Goal: Task Accomplishment & Management: Use online tool/utility

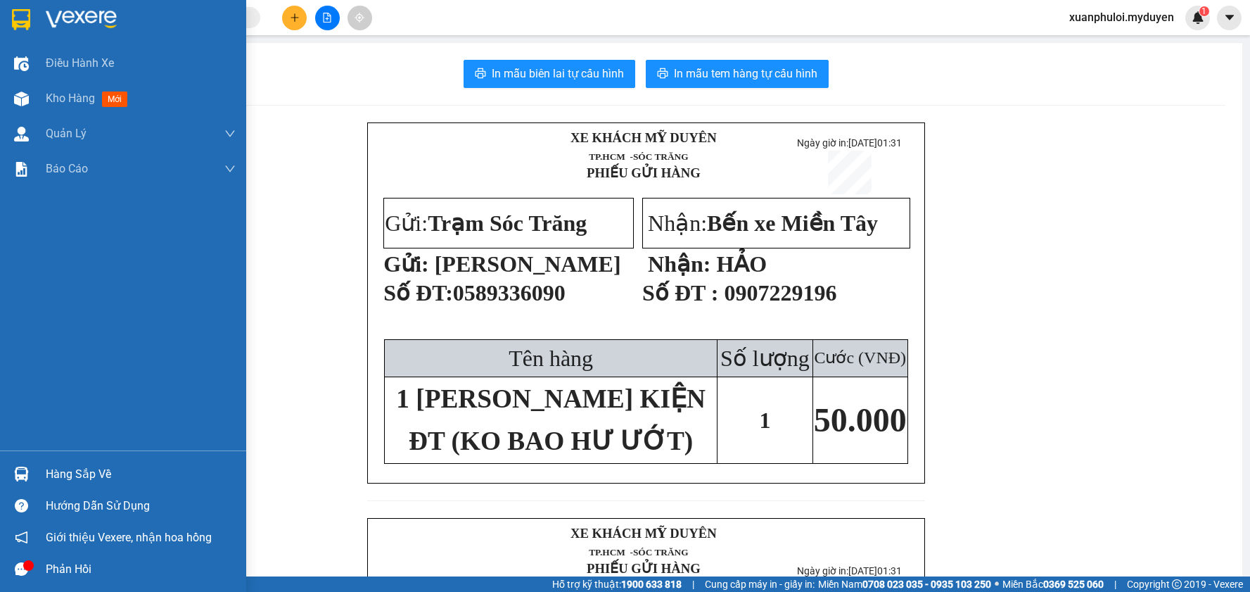
click at [58, 98] on span "Kho hàng" at bounding box center [70, 97] width 49 height 13
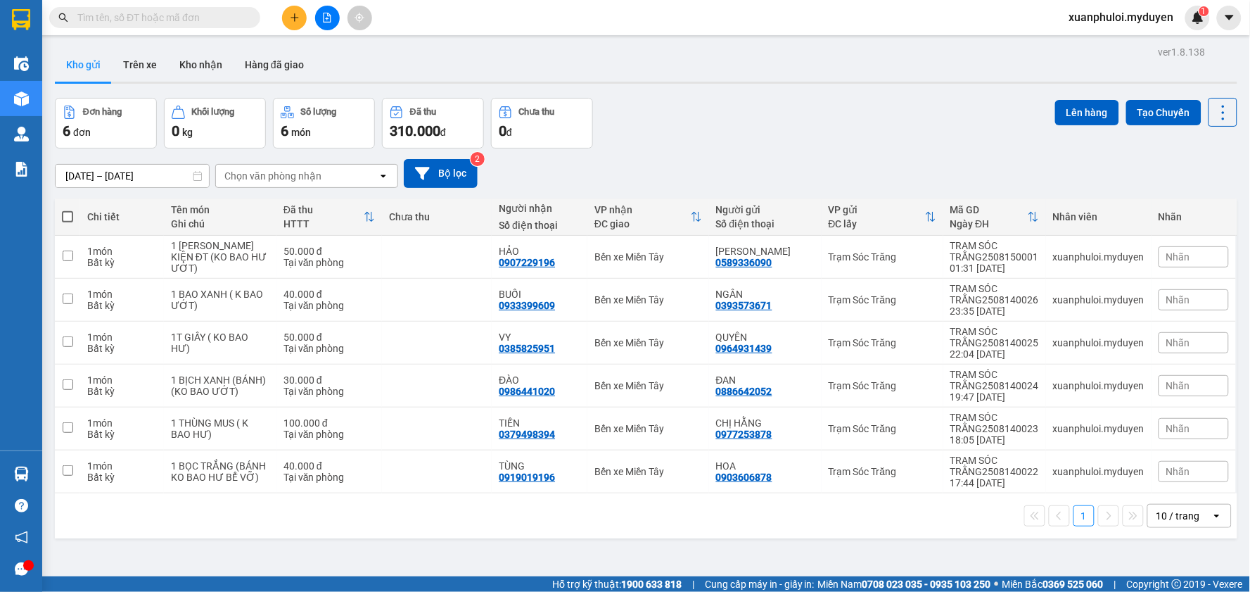
click at [69, 224] on th at bounding box center [67, 216] width 25 height 37
click at [66, 215] on span at bounding box center [67, 216] width 11 height 11
click at [68, 210] on input "checkbox" at bounding box center [68, 210] width 0 height 0
checkbox input "true"
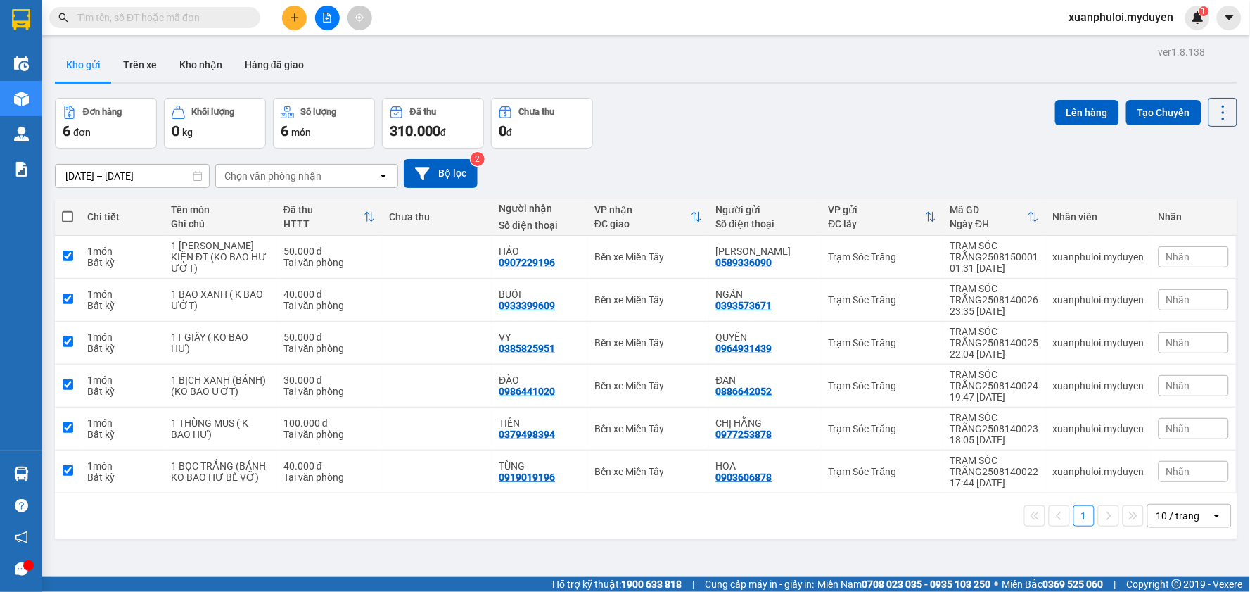
checkbox input "true"
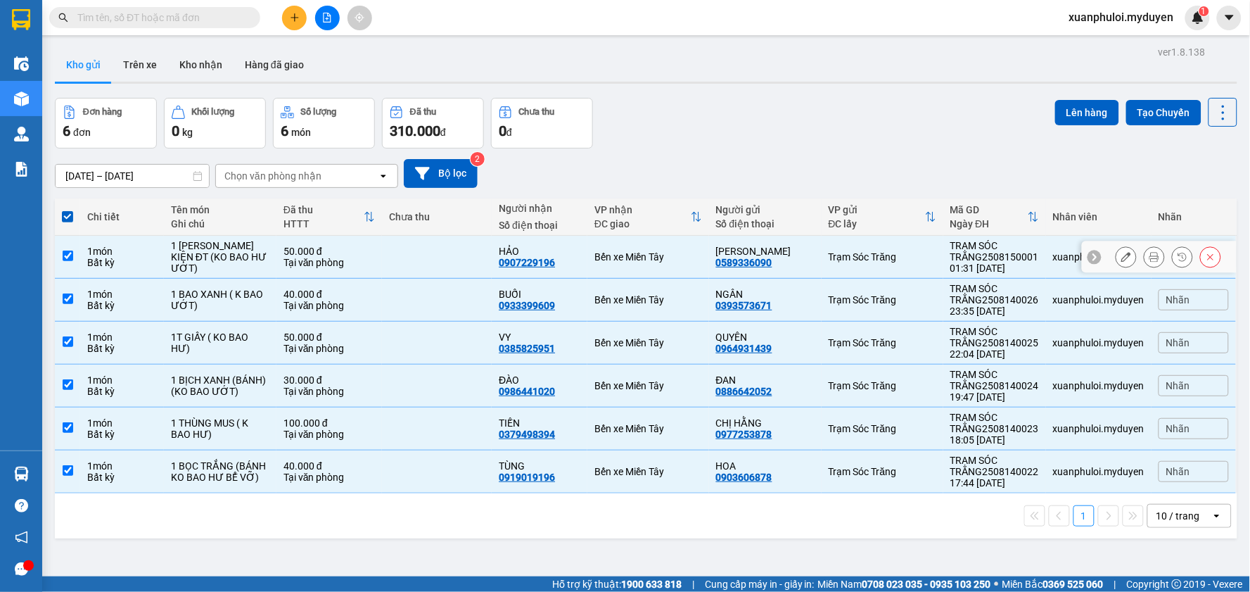
click at [69, 259] on input "checkbox" at bounding box center [68, 255] width 11 height 11
checkbox input "false"
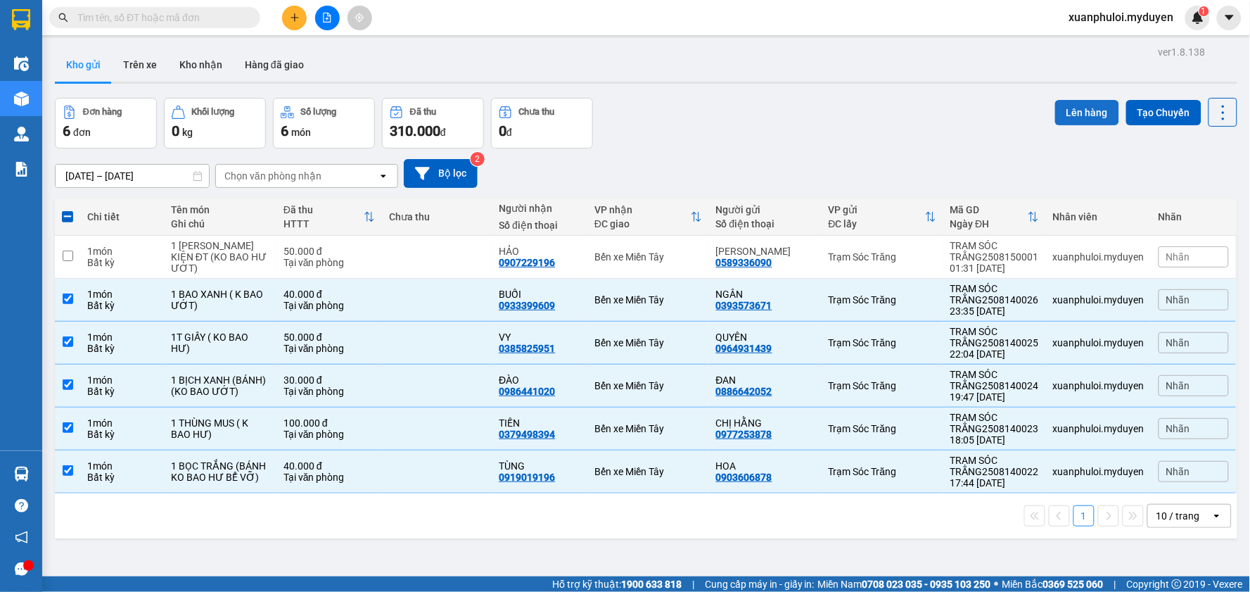
click at [1062, 114] on button "Lên hàng" at bounding box center [1087, 112] width 64 height 25
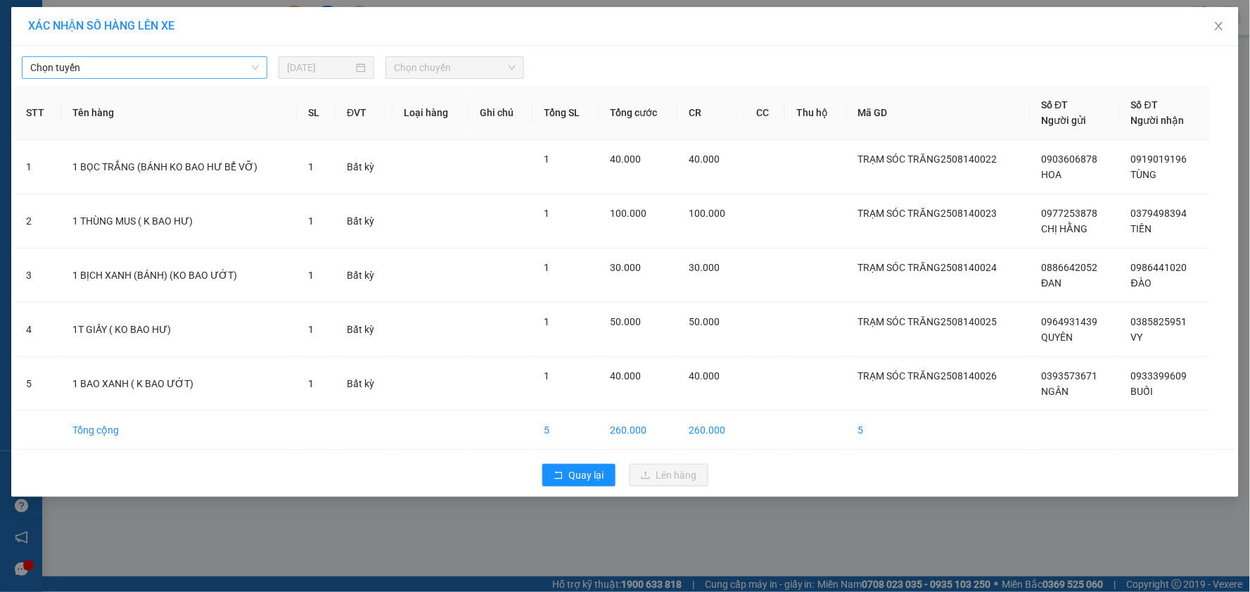
click at [117, 65] on span "Chọn tuyến" at bounding box center [144, 67] width 229 height 21
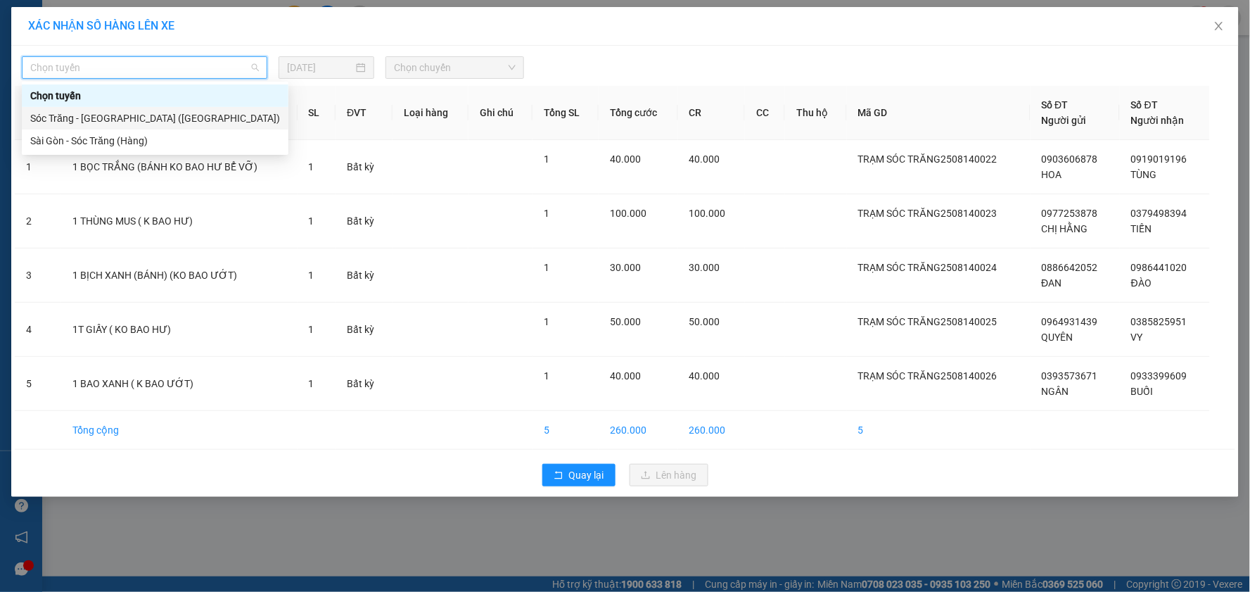
click at [75, 120] on div "Sóc Trăng - [GEOGRAPHIC_DATA] ([GEOGRAPHIC_DATA])" at bounding box center [155, 117] width 250 height 15
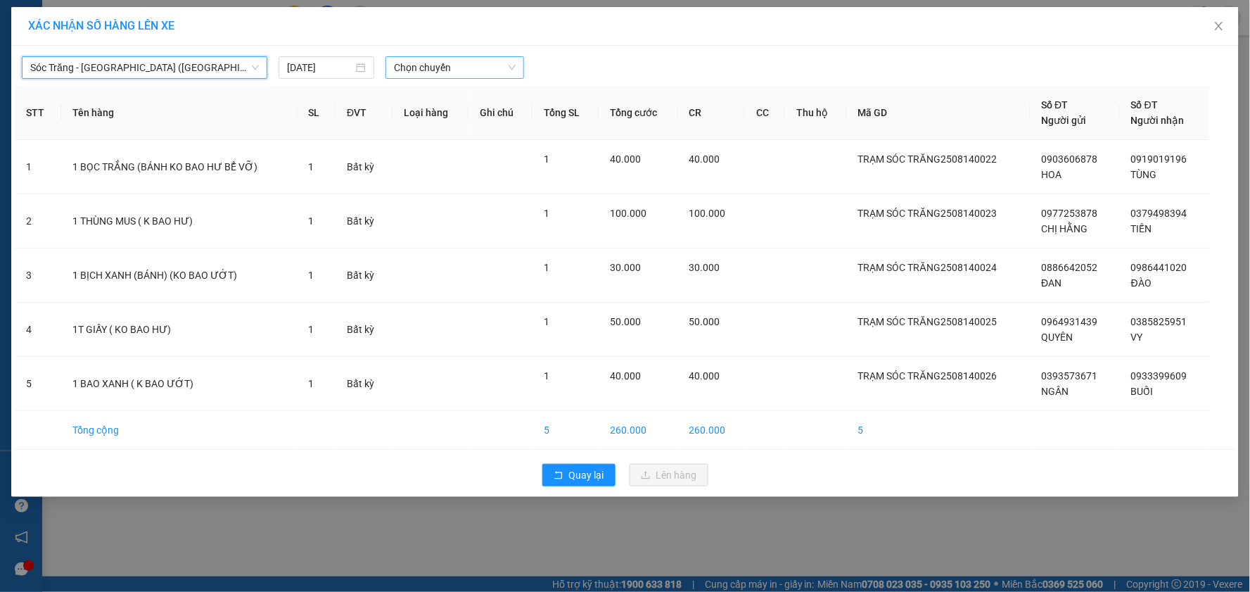
click at [433, 67] on span "Chọn chuyến" at bounding box center [455, 67] width 122 height 21
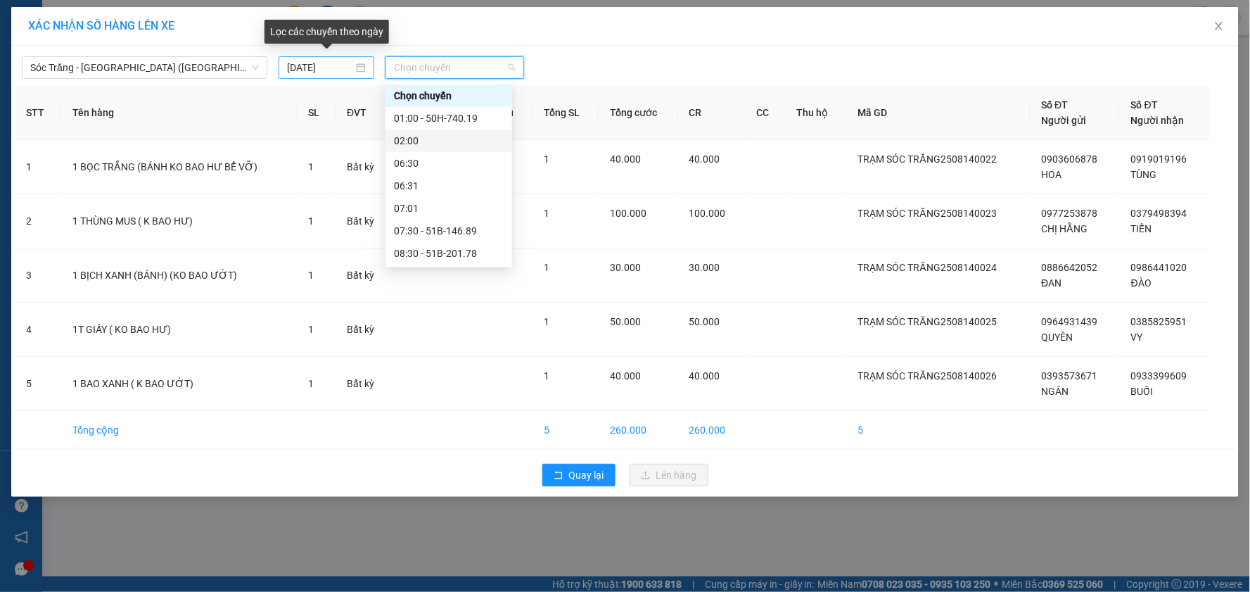
click at [305, 61] on input "[DATE]" at bounding box center [320, 67] width 66 height 15
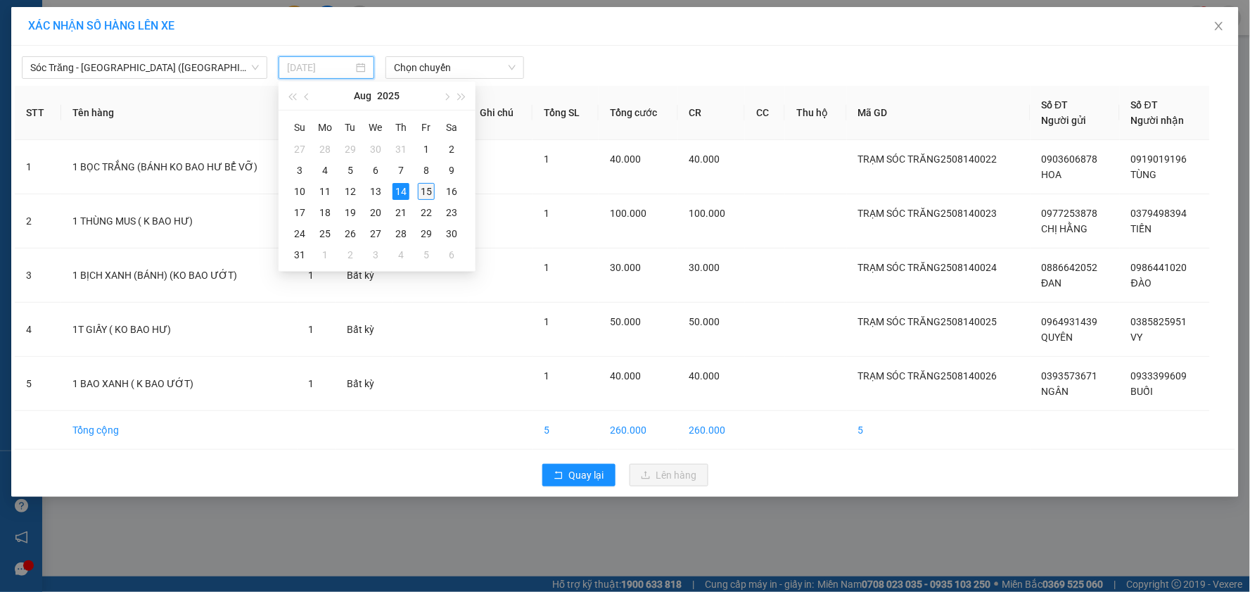
click at [426, 183] on div "15" at bounding box center [426, 191] width 17 height 17
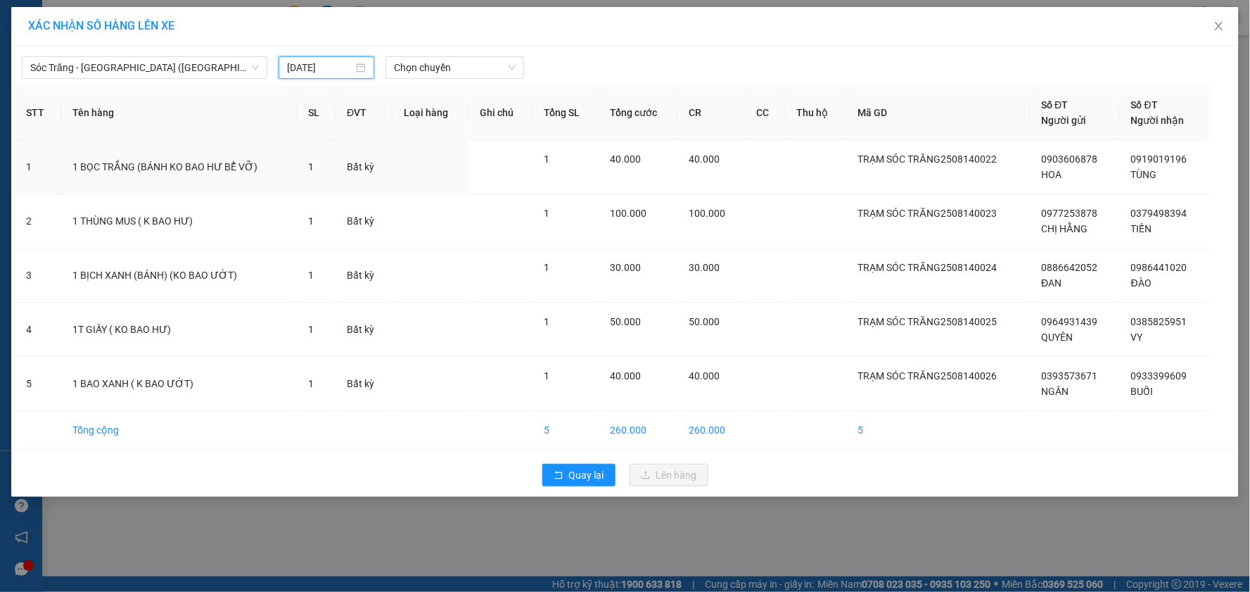
type input "[DATE]"
click at [469, 65] on span "Chọn chuyến" at bounding box center [455, 67] width 122 height 21
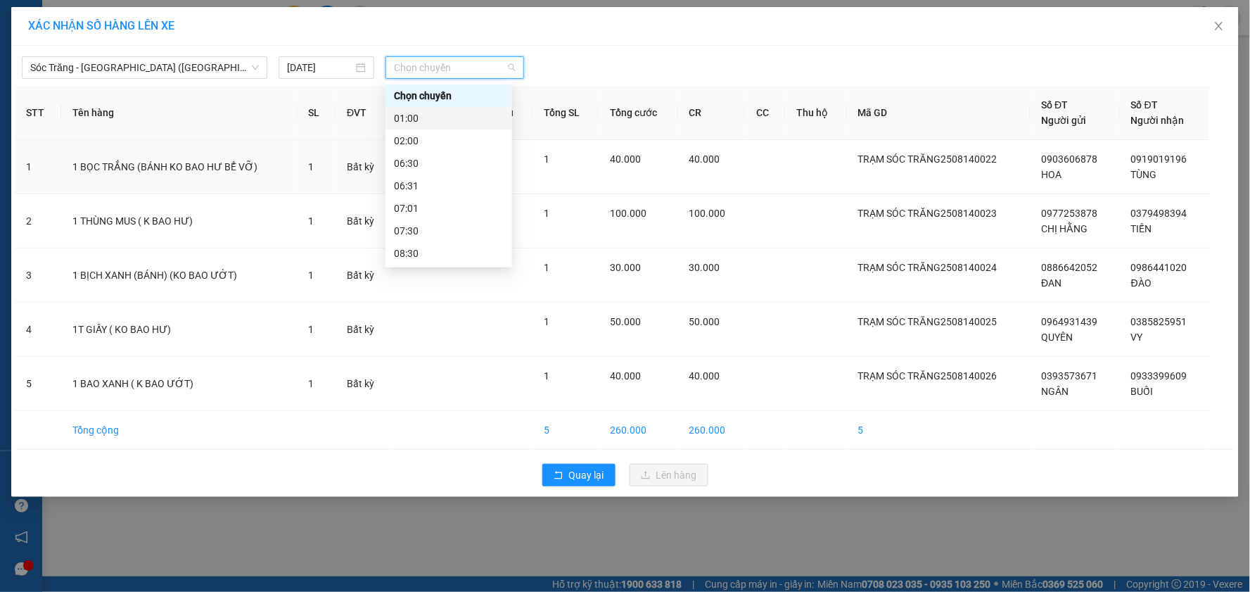
click at [433, 120] on div "01:00" at bounding box center [449, 117] width 110 height 15
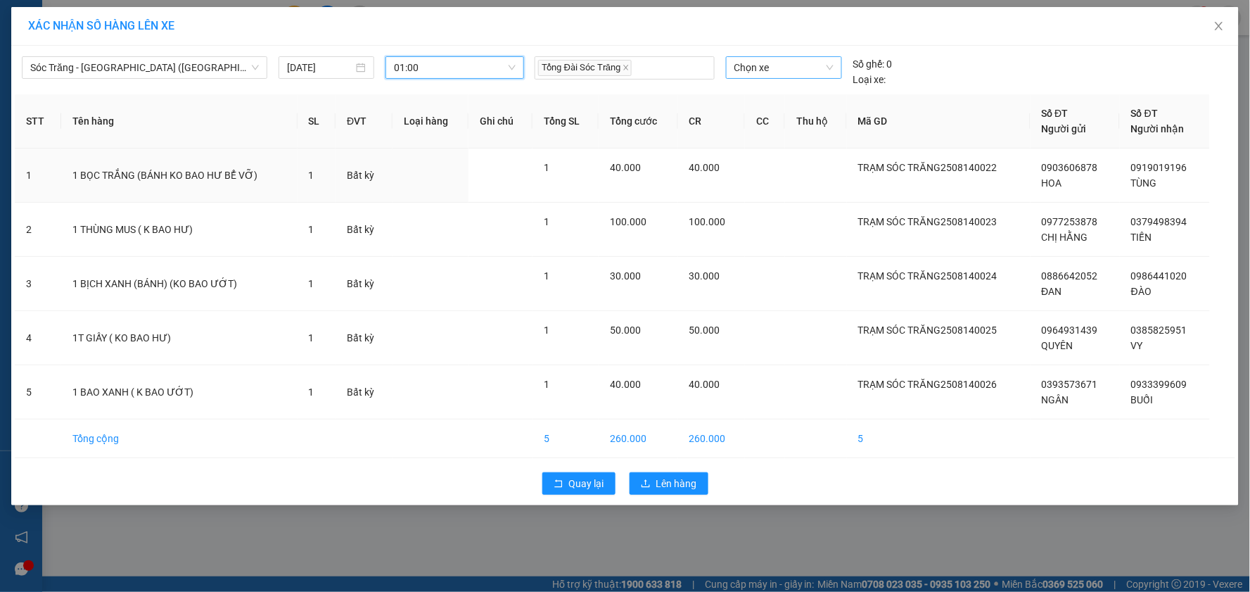
click at [775, 67] on span "Chọn xe" at bounding box center [784, 67] width 99 height 21
click at [782, 65] on input "232" at bounding box center [779, 67] width 89 height 21
type input "150"
click at [770, 94] on div "51B-150.18" at bounding box center [784, 95] width 99 height 15
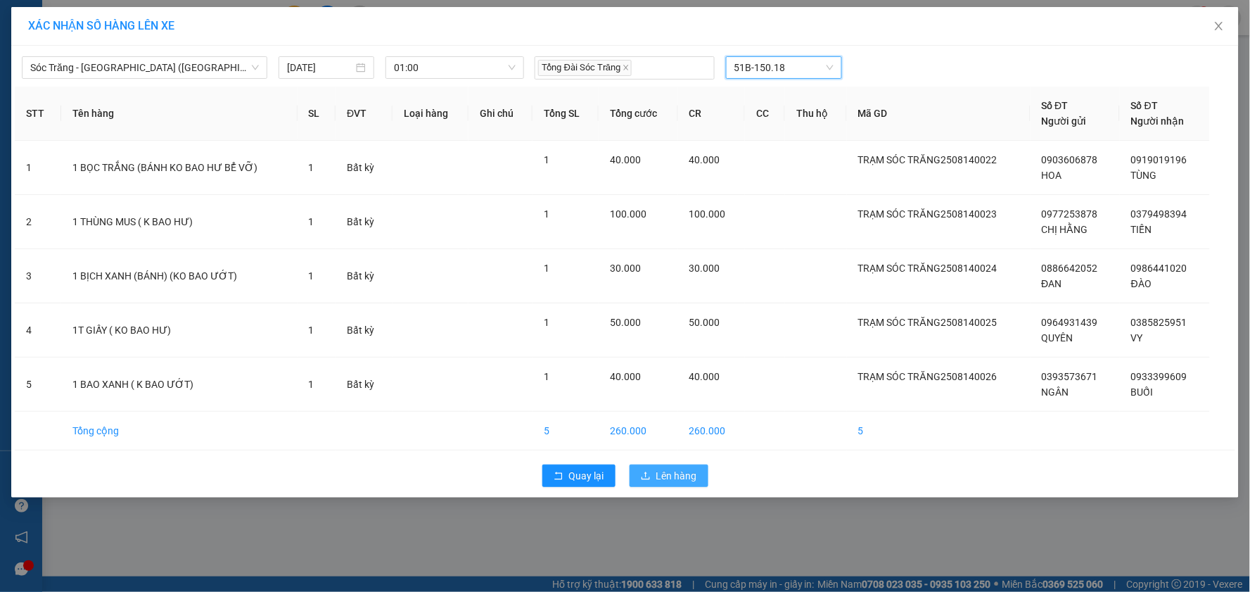
click at [660, 478] on span "Lên hàng" at bounding box center [676, 475] width 41 height 15
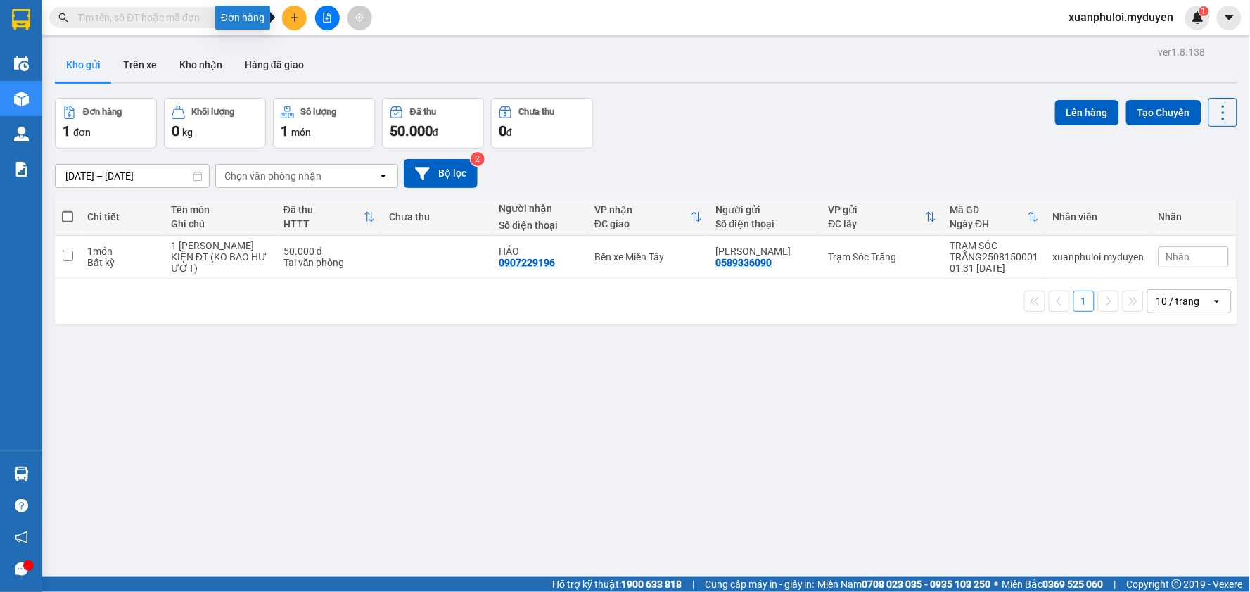
click at [298, 25] on button at bounding box center [294, 18] width 25 height 25
click at [305, 45] on div at bounding box center [300, 52] width 18 height 15
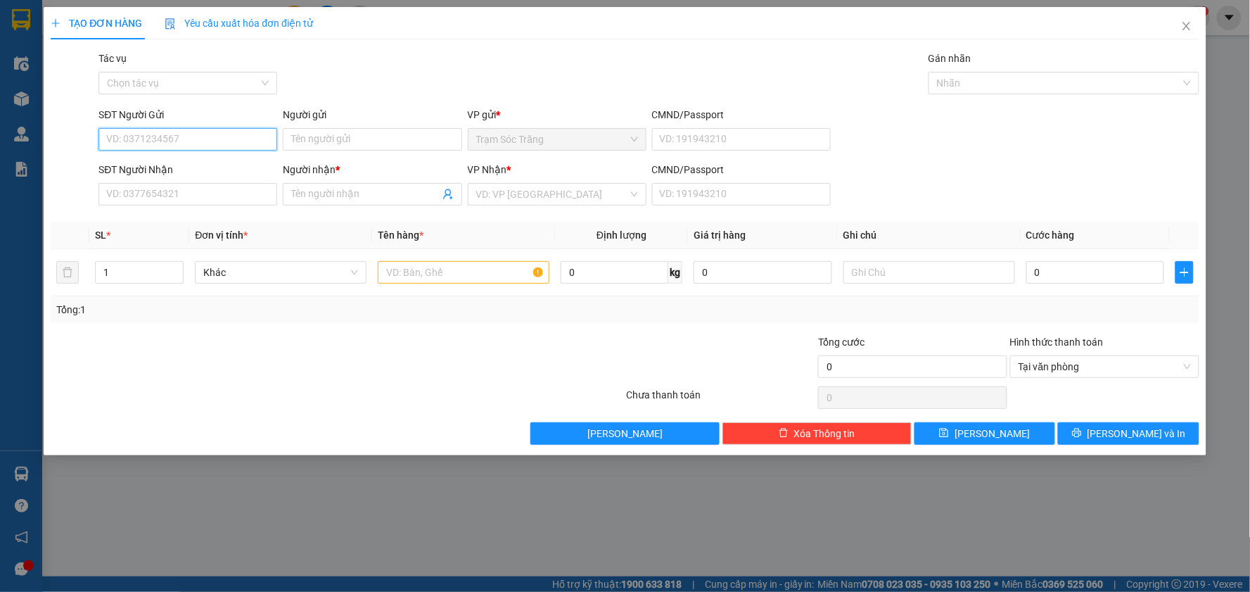
click at [182, 137] on input "SĐT Người Gửi" at bounding box center [187, 139] width 179 height 23
type input "0938"
click at [1190, 25] on icon "close" at bounding box center [1186, 25] width 11 height 11
